Goal: Information Seeking & Learning: Learn about a topic

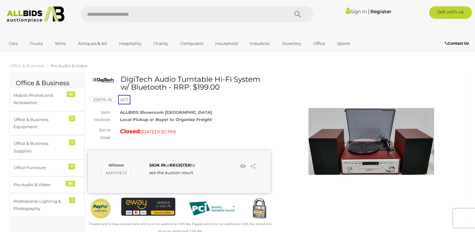
drag, startPoint x: 130, startPoint y: 79, endPoint x: 262, endPoint y: 78, distance: 132.4
click at [262, 78] on h1 "DigiTech Audio Turntable Hi-Fi System w/ Bluetooth - RRP: $199.00" at bounding box center [180, 83] width 178 height 16
copy h1 "DigiTech Audio Turntable Hi-Fi System"
drag, startPoint x: 122, startPoint y: 78, endPoint x: 166, endPoint y: 85, distance: 44.5
click at [166, 85] on h1 "DigiTech Audio Turntable Hi-Fi System w/ Bluetooth - RRP: $199.00" at bounding box center [180, 83] width 178 height 16
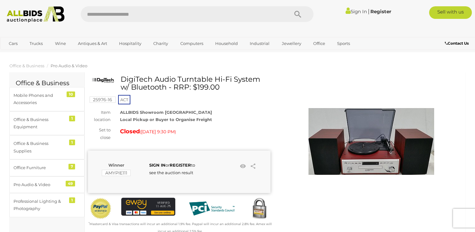
copy h1 "DigiTech Audio Turntable Hi-Fi System w/ Bluetooth"
